Goal: Obtain resource: Download file/media

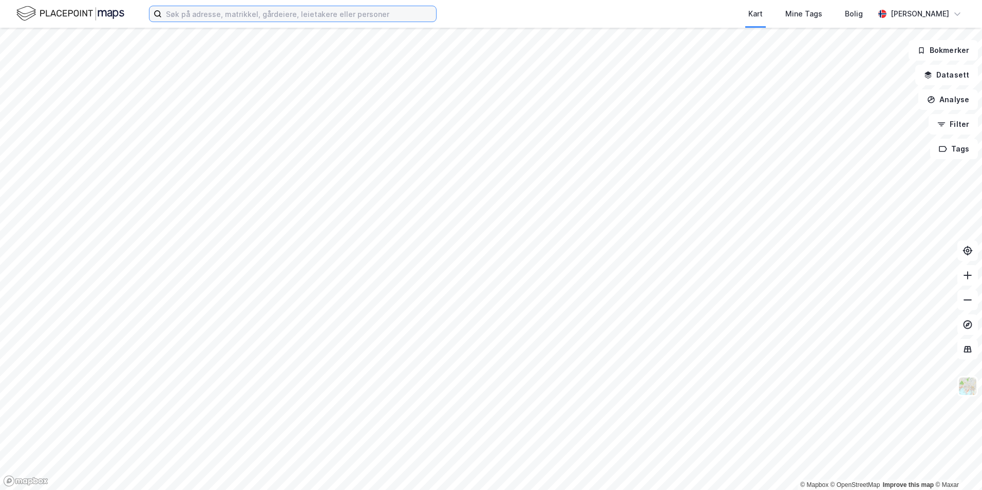
click at [250, 16] on input at bounding box center [299, 13] width 274 height 15
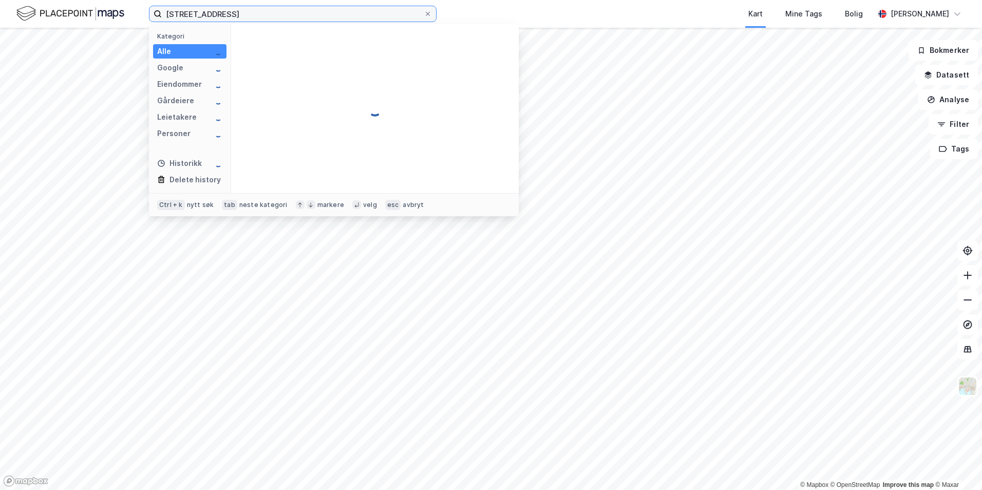
type input "[STREET_ADDRESS]"
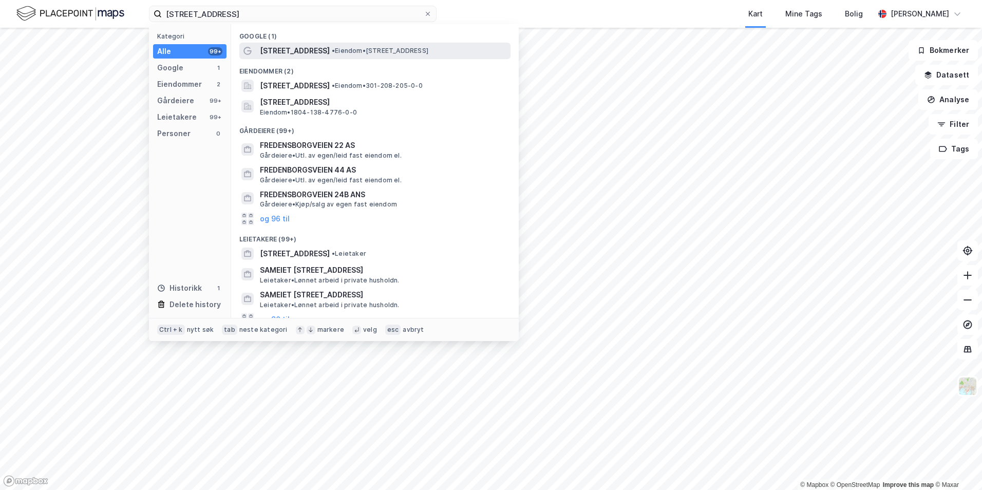
click at [313, 48] on span "[STREET_ADDRESS]" at bounding box center [295, 51] width 70 height 12
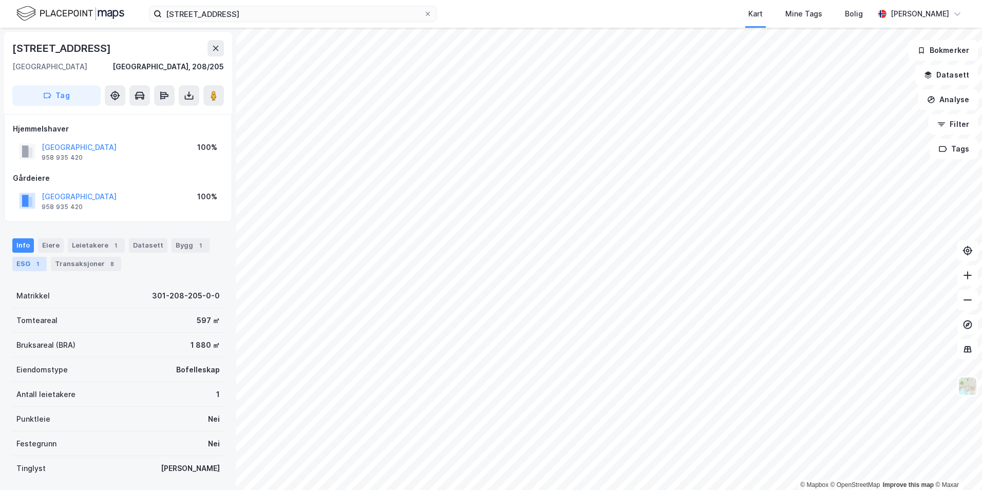
click at [36, 261] on div "1" at bounding box center [37, 264] width 10 height 10
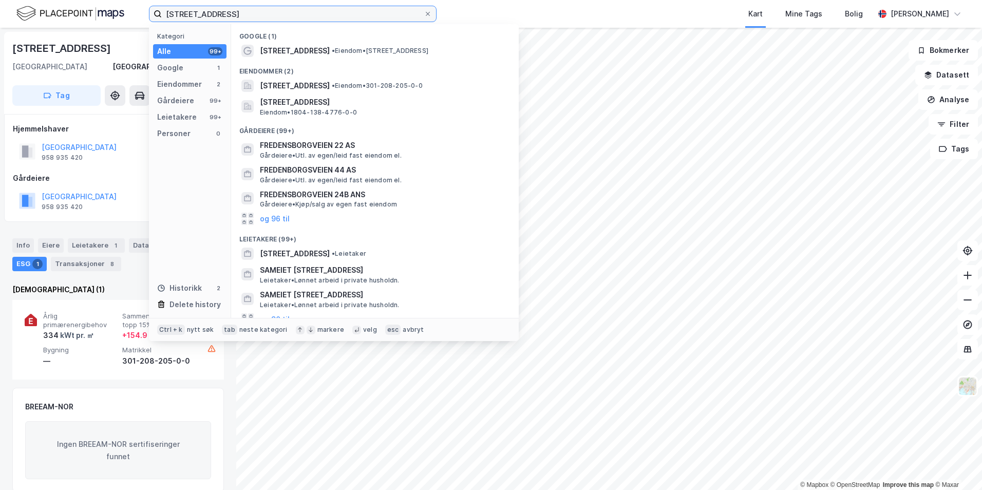
click at [253, 8] on input "[STREET_ADDRESS]" at bounding box center [293, 13] width 262 height 15
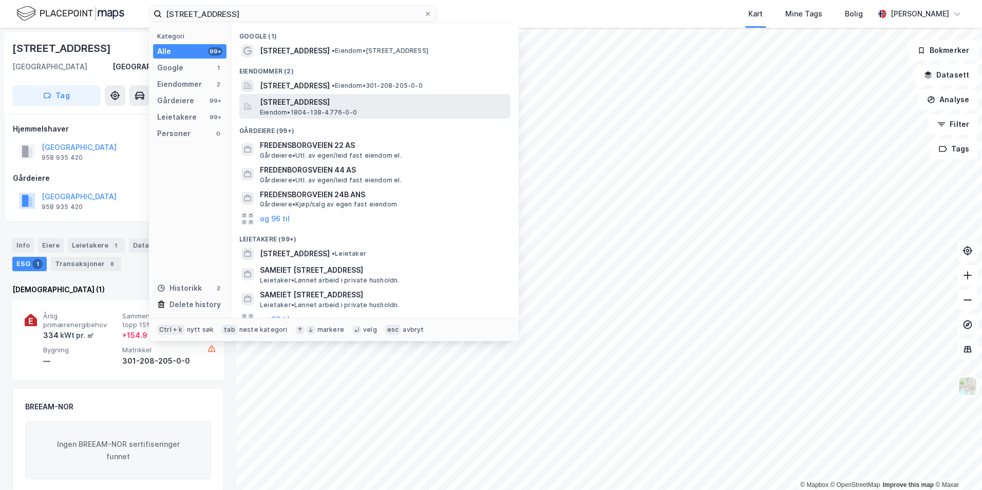
click at [300, 106] on span "[STREET_ADDRESS]" at bounding box center [383, 102] width 247 height 12
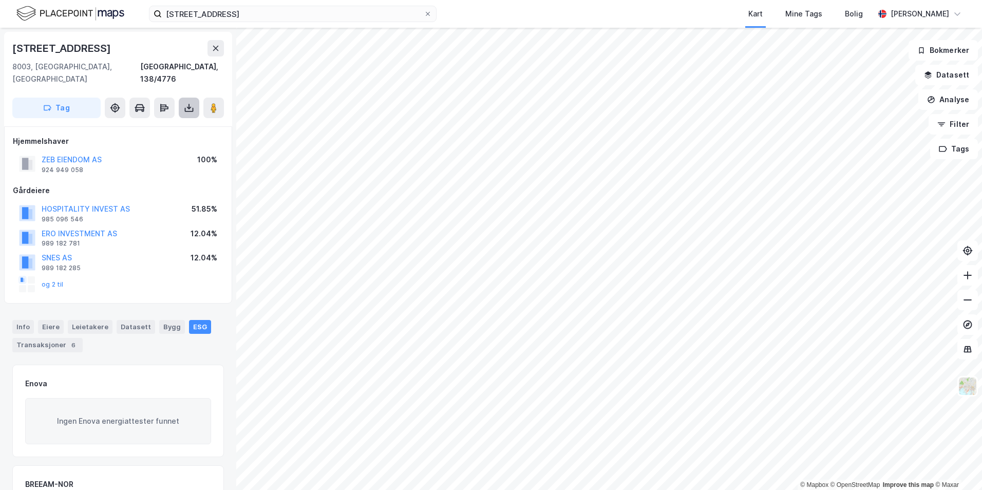
click at [185, 103] on icon at bounding box center [189, 108] width 10 height 10
click at [181, 120] on div "Last ned grunnbok" at bounding box center [144, 128] width 109 height 16
click at [126, 141] on div "Last ned matrikkelrapport" at bounding box center [150, 145] width 85 height 8
click at [50, 320] on div "Eiere" at bounding box center [51, 326] width 26 height 13
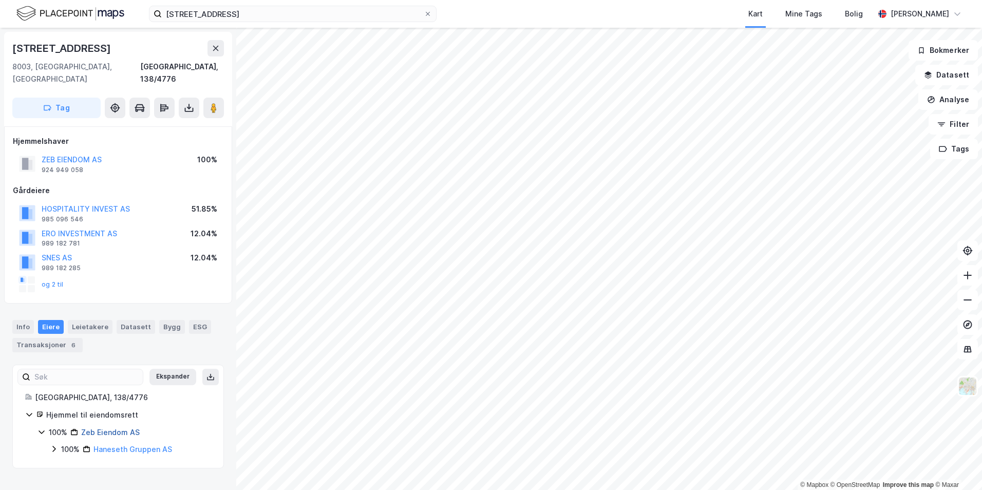
click at [121, 428] on link "Zeb Eiendom AS" at bounding box center [110, 432] width 59 height 9
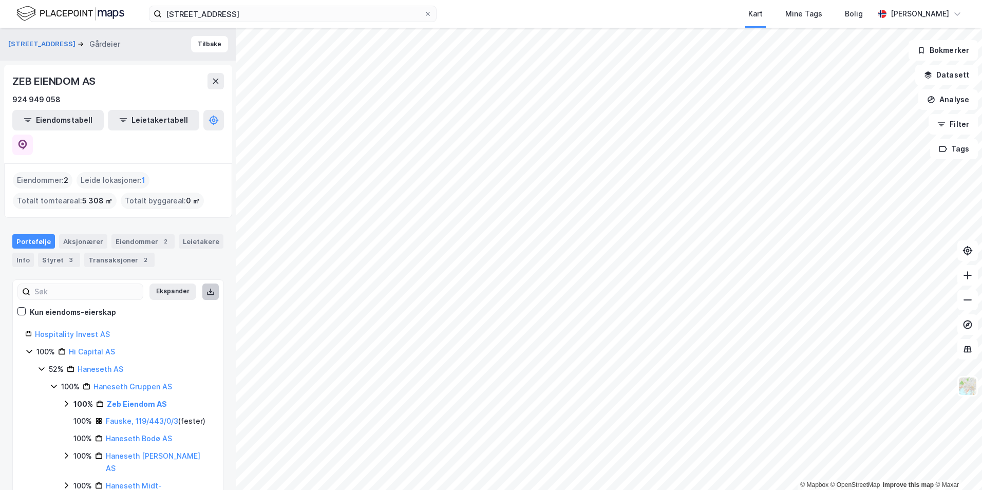
click at [206, 288] on icon at bounding box center [210, 292] width 8 height 8
